Goal: Information Seeking & Learning: Learn about a topic

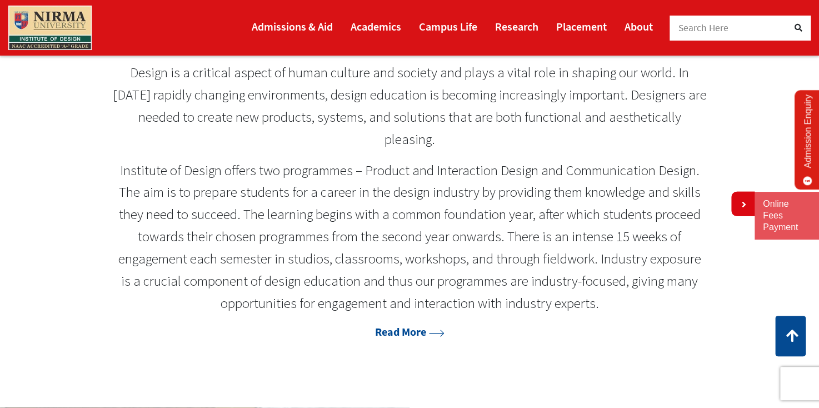
scroll to position [512, 0]
drag, startPoint x: 244, startPoint y: 172, endPoint x: 269, endPoint y: 163, distance: 26.5
click at [269, 163] on p "Institute of Design offers two programmes – Product and Interaction Design and …" at bounding box center [409, 237] width 594 height 155
drag, startPoint x: 254, startPoint y: 171, endPoint x: 464, endPoint y: 181, distance: 209.7
click at [464, 181] on p "Institute of Design offers two programmes – Product and Interaction Design and …" at bounding box center [409, 237] width 594 height 155
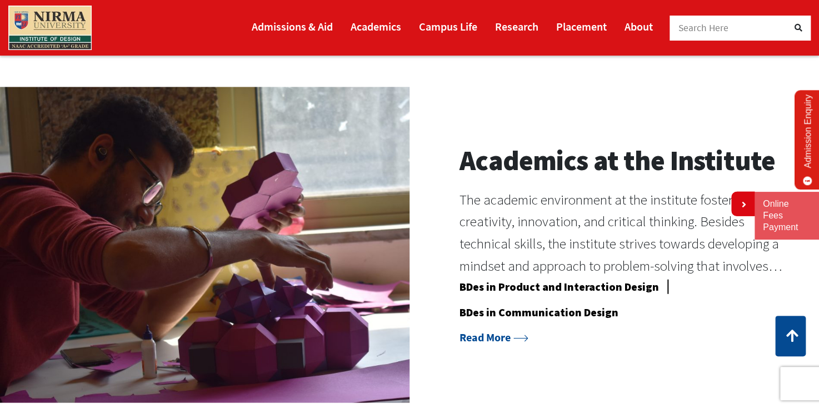
scroll to position [833, 0]
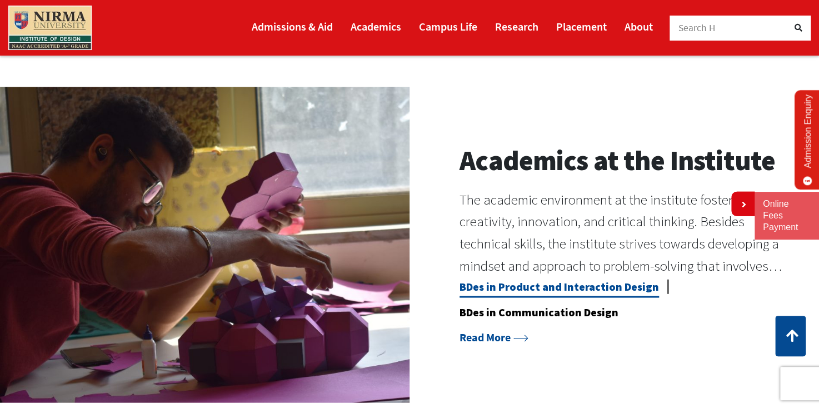
click at [502, 285] on link "BDes in Product and Interaction Design" at bounding box center [558, 288] width 199 height 18
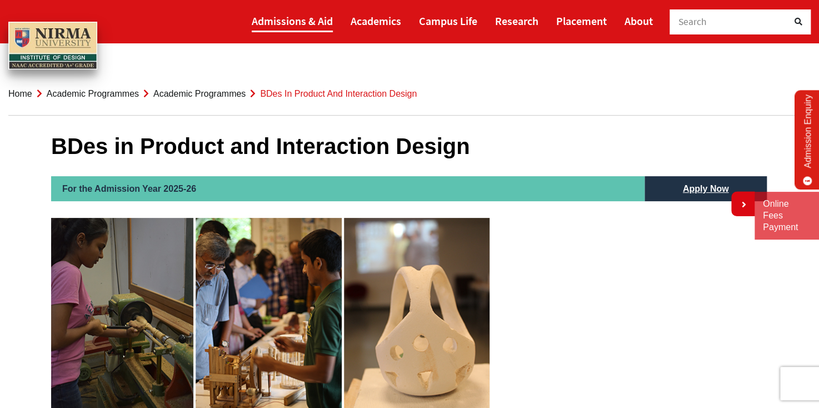
click at [309, 19] on link "Admissions & Aid" at bounding box center [292, 20] width 81 height 23
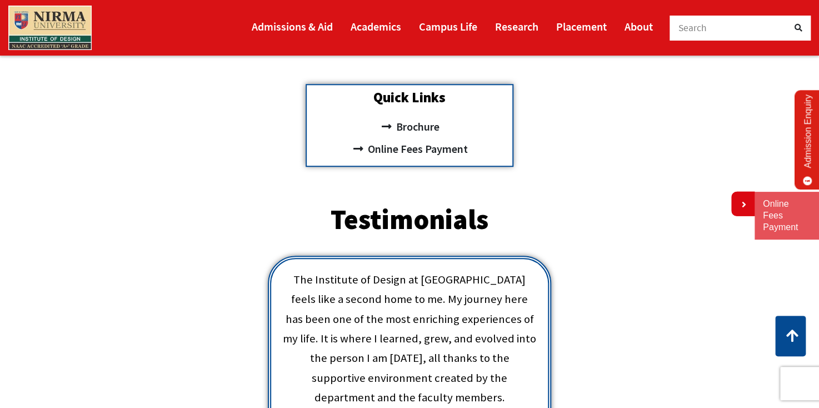
scroll to position [407, 0]
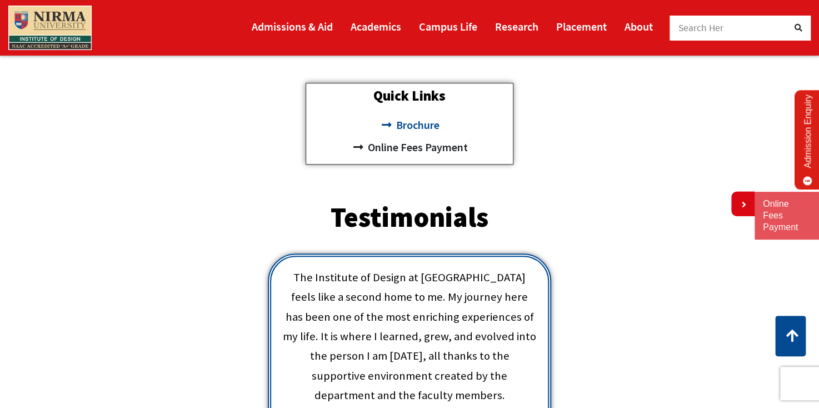
click at [413, 118] on span "Brochure" at bounding box center [416, 125] width 46 height 22
click at [402, 149] on span "Online Fees Payment" at bounding box center [416, 147] width 103 height 22
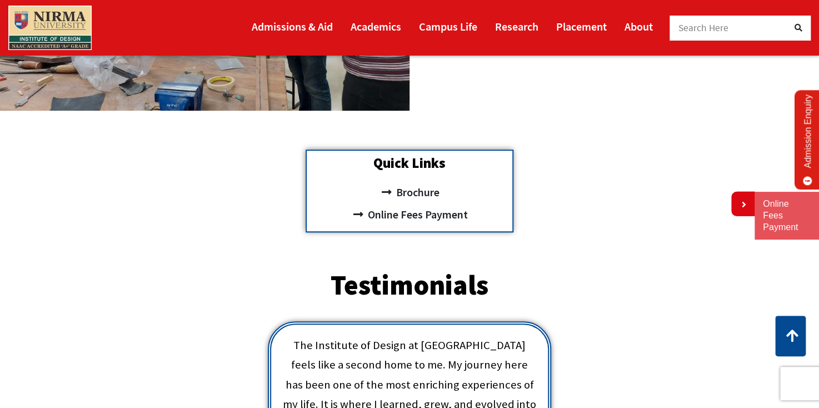
scroll to position [339, 0]
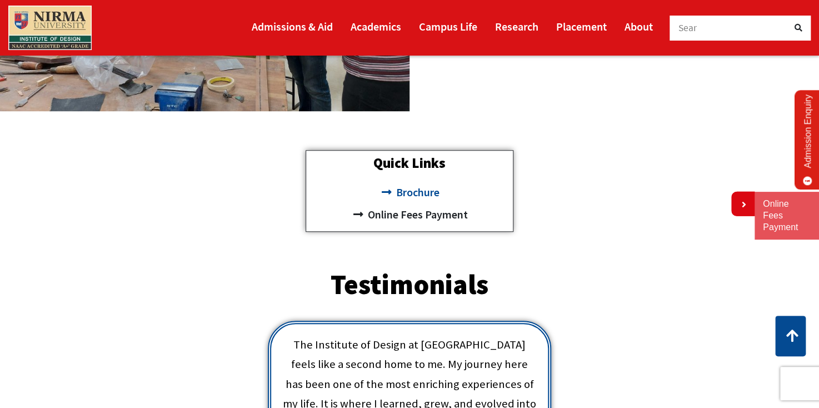
click at [413, 190] on span "Brochure" at bounding box center [416, 192] width 46 height 22
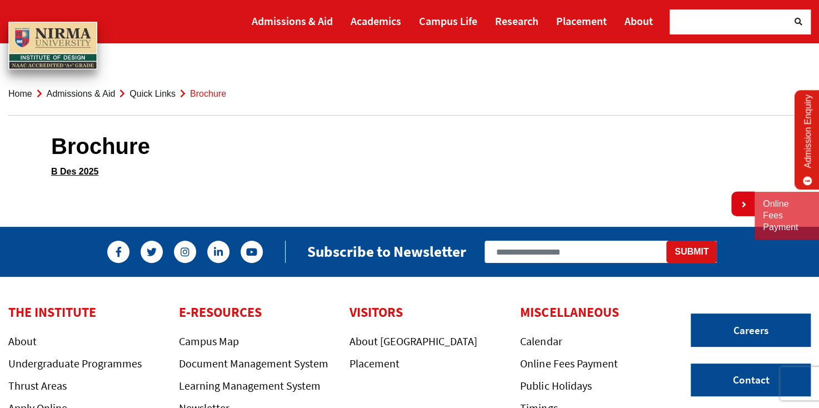
click at [69, 163] on div "Brochure B Des 2025" at bounding box center [409, 157] width 716 height 105
click at [71, 168] on link "B Des 2025" at bounding box center [74, 171] width 47 height 9
click at [86, 172] on link "B Des 2025" at bounding box center [74, 171] width 47 height 9
click at [298, 25] on link "Admissions & Aid" at bounding box center [292, 20] width 81 height 23
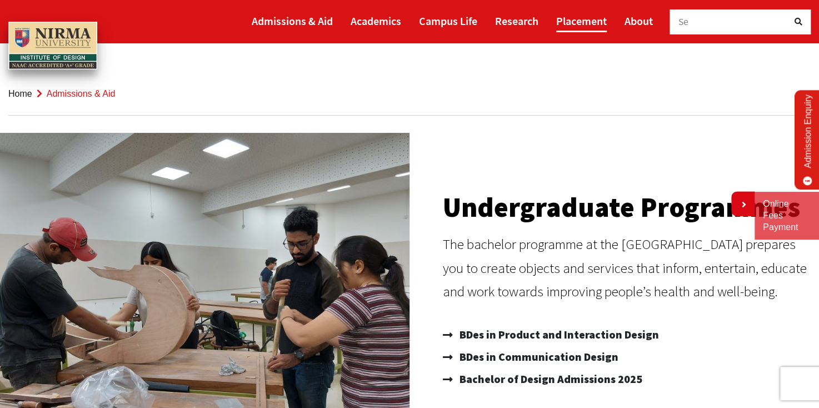
click at [580, 16] on link "Placement" at bounding box center [581, 20] width 51 height 23
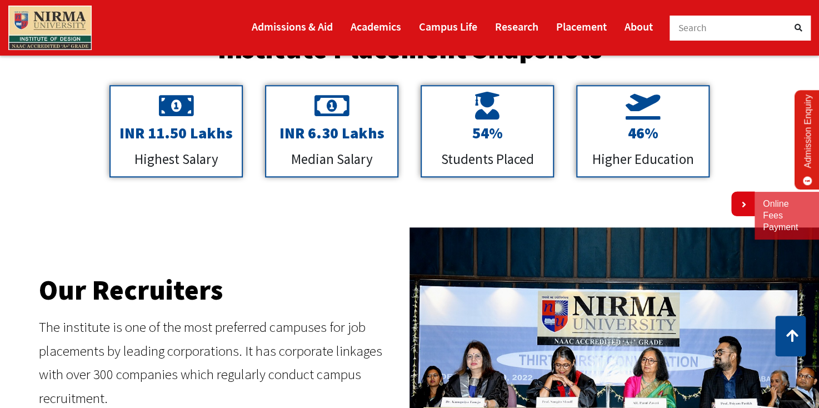
scroll to position [453, 0]
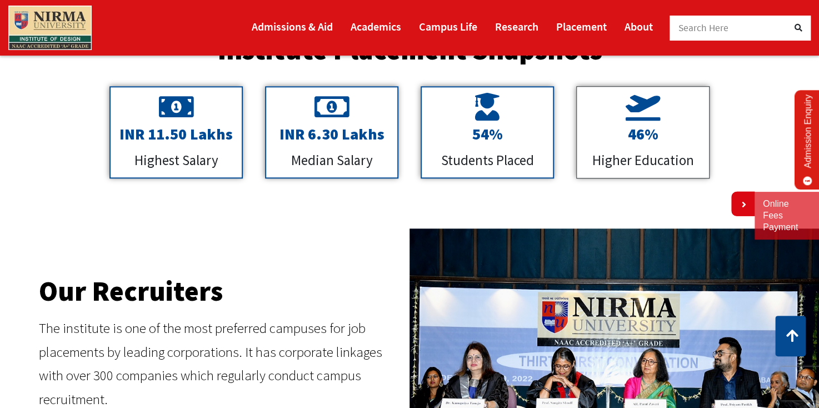
click at [641, 120] on div at bounding box center [642, 109] width 121 height 32
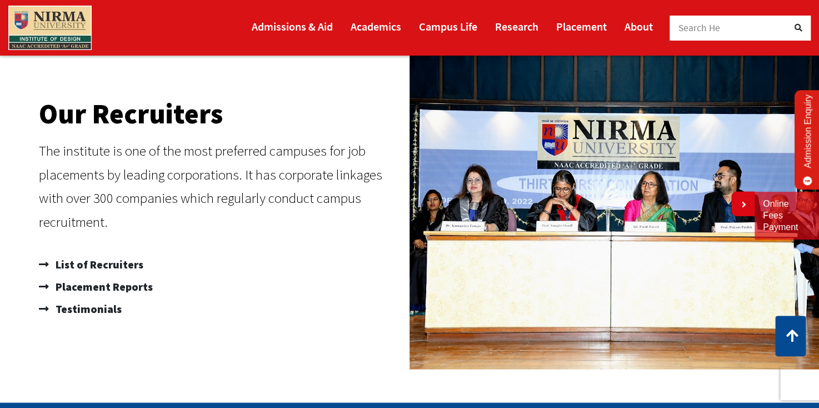
scroll to position [631, 0]
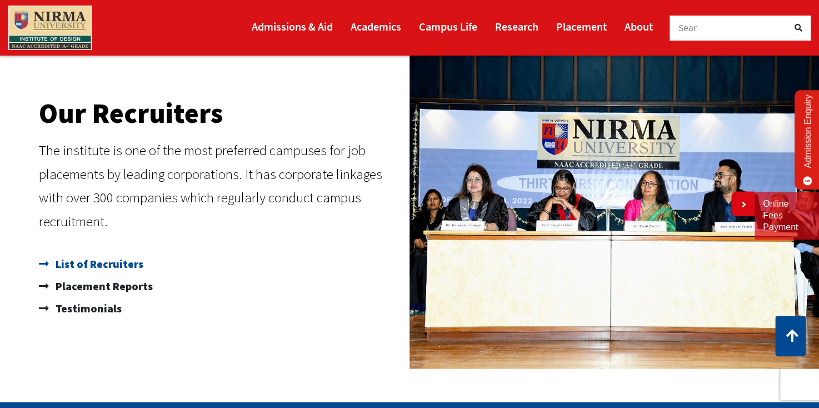
click at [89, 263] on span "List of Recruiters" at bounding box center [98, 264] width 91 height 22
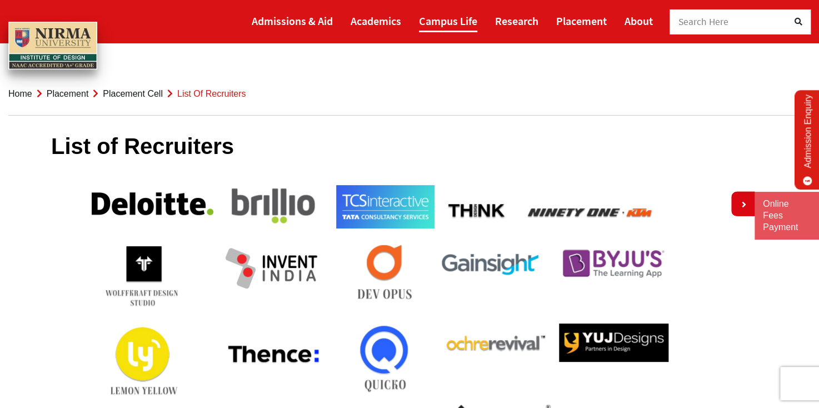
click at [440, 17] on link "Campus Life" at bounding box center [448, 20] width 58 height 23
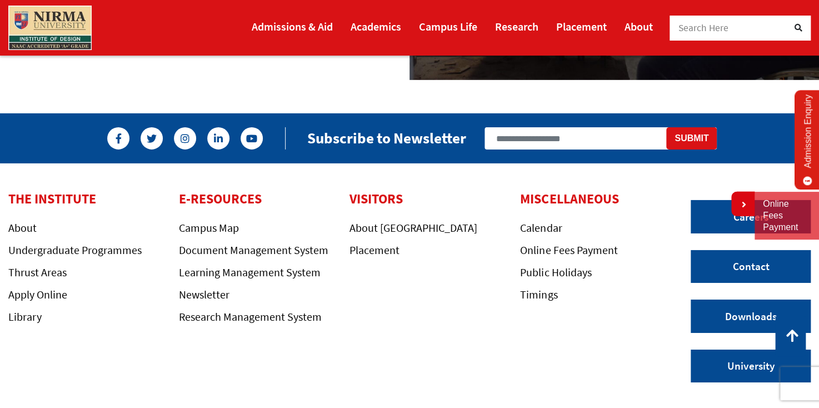
scroll to position [1730, 0]
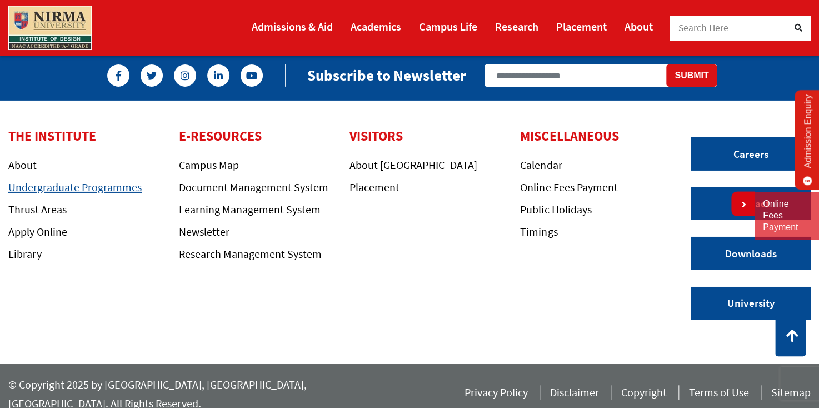
click at [117, 188] on link "Undergraduate Programmes" at bounding box center [74, 187] width 133 height 14
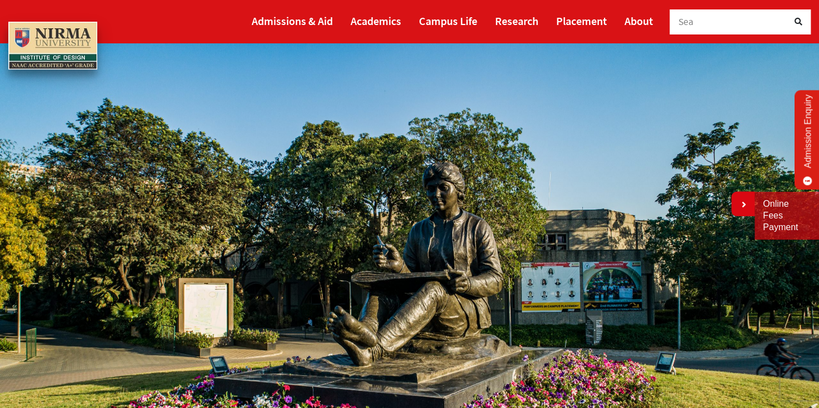
click at [746, 18] on div "Sea" at bounding box center [733, 21] width 111 height 25
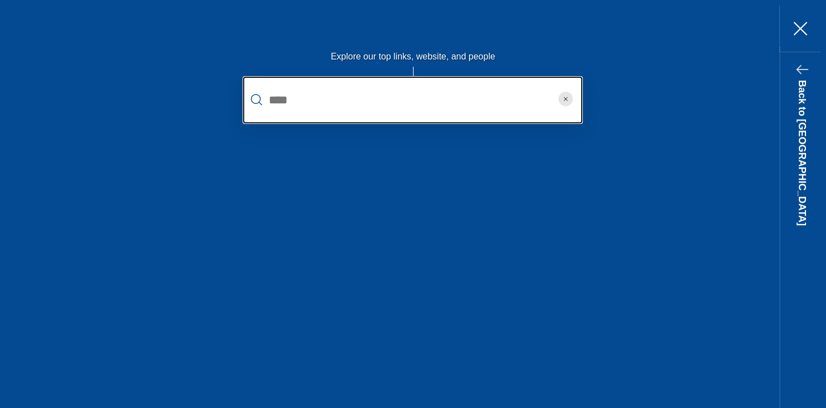
type input "****"
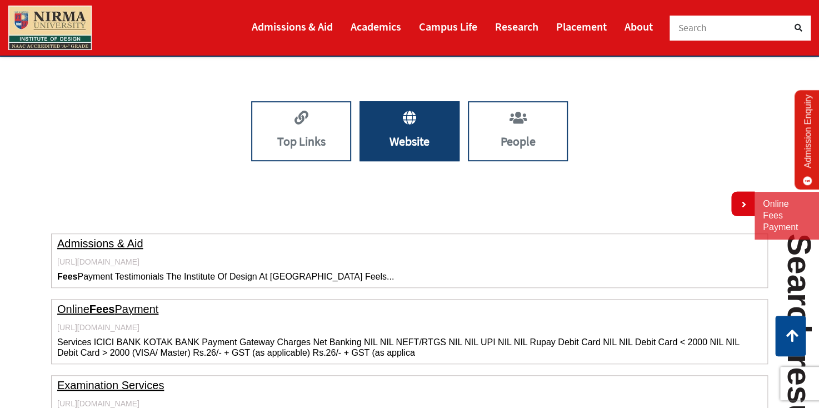
scroll to position [238, 0]
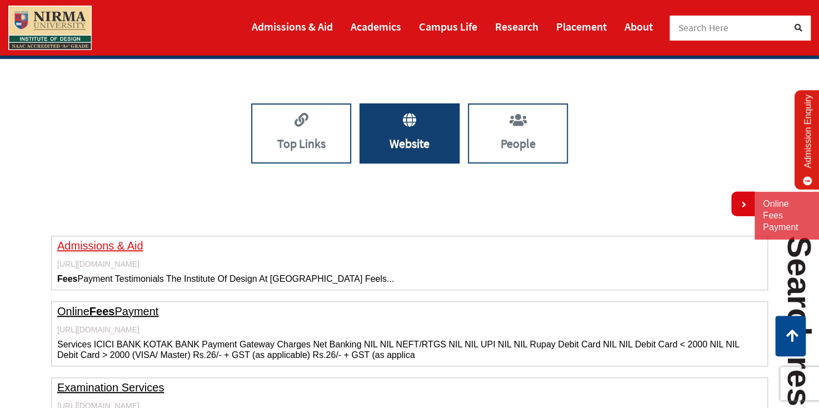
click at [108, 241] on link "Admissions & Aid" at bounding box center [100, 245] width 86 height 12
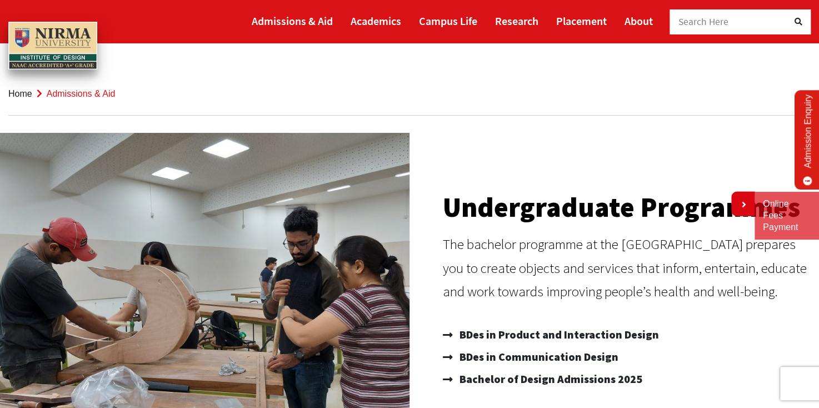
click at [731, 10] on div "Search Here" at bounding box center [733, 21] width 111 height 25
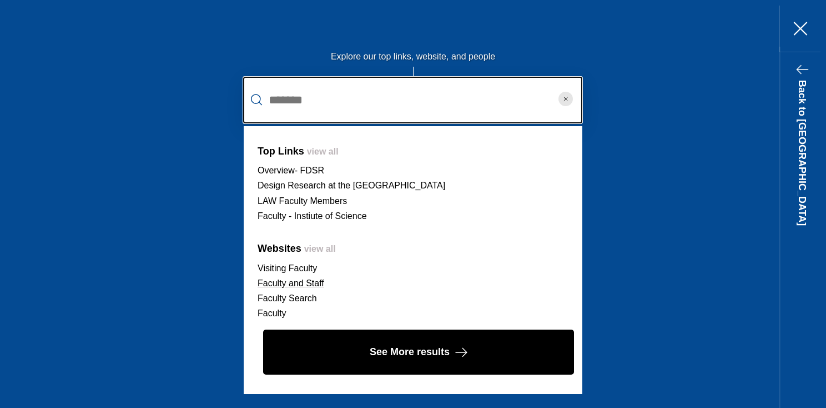
type input "*******"
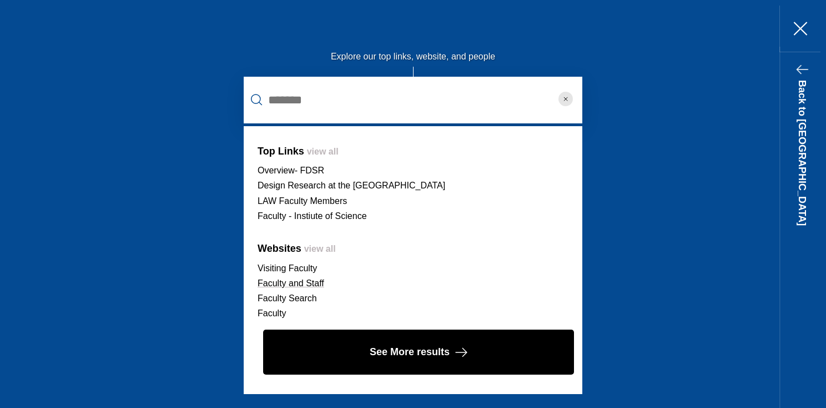
click at [308, 282] on link "Faculty and Staff" at bounding box center [291, 282] width 67 height 9
click at [292, 267] on link "Visiting Faculty" at bounding box center [287, 267] width 59 height 9
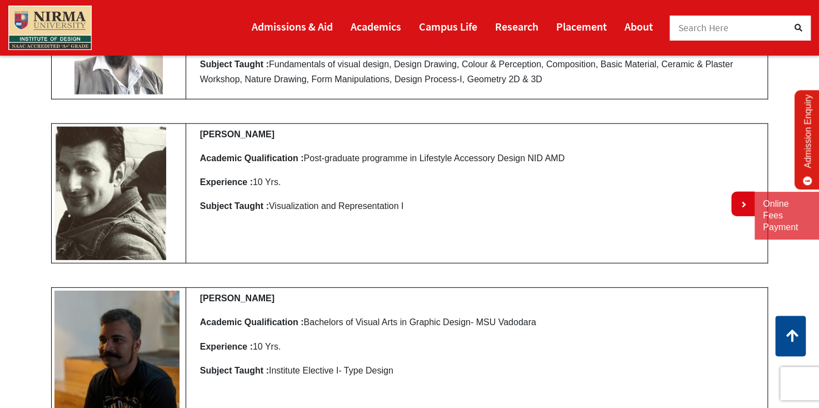
scroll to position [3667, 0]
